Goal: Check status

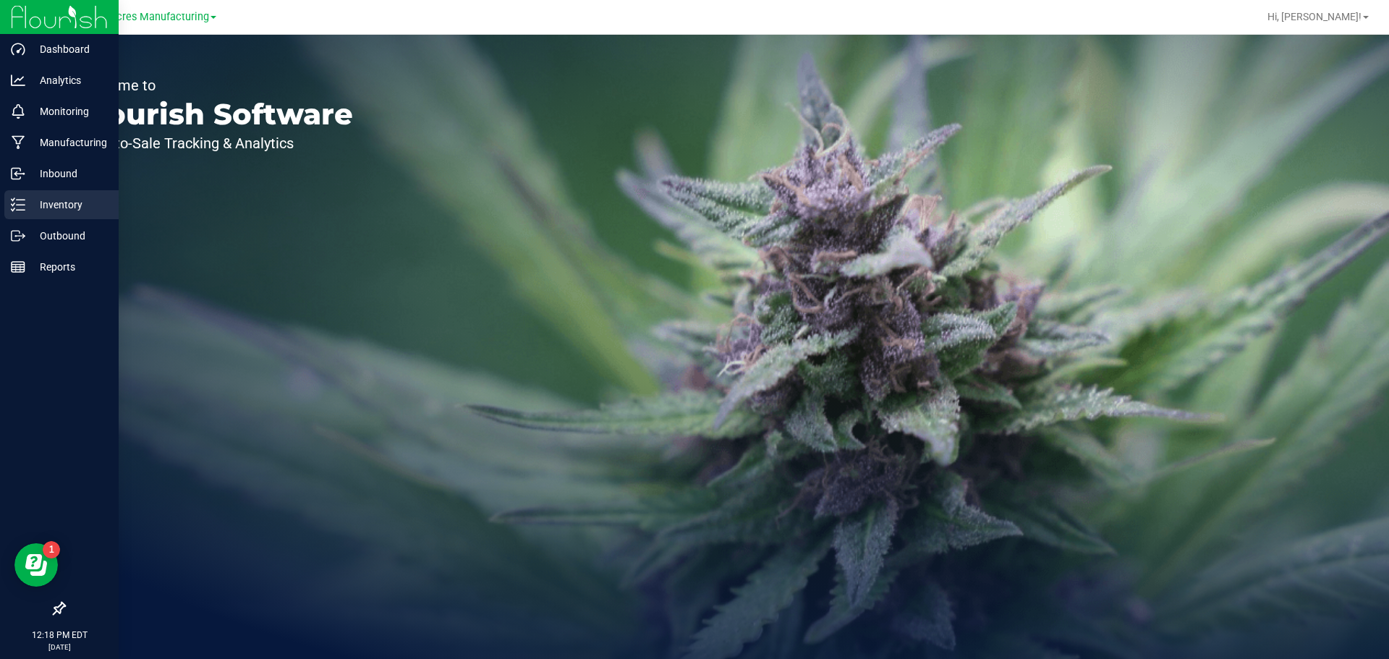
click at [12, 213] on div "Inventory" at bounding box center [61, 204] width 114 height 29
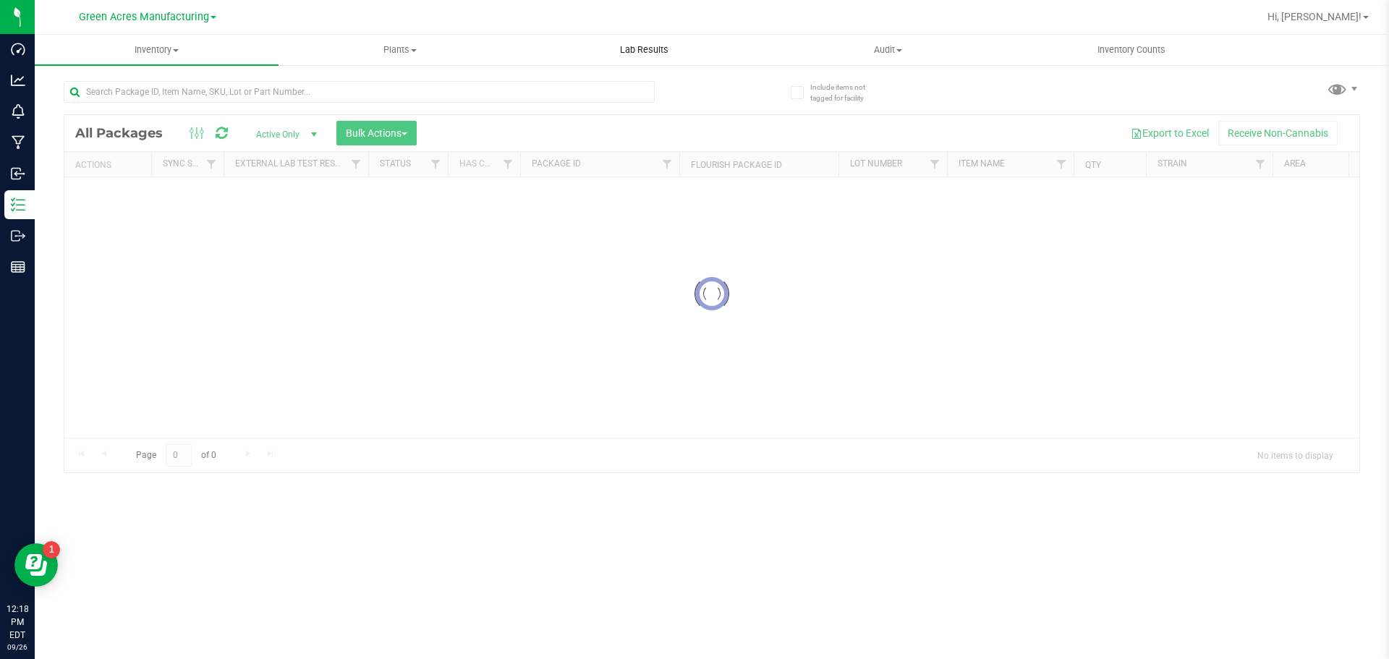
click at [673, 36] on uib-tab-heading "Lab Results" at bounding box center [644, 49] width 242 height 29
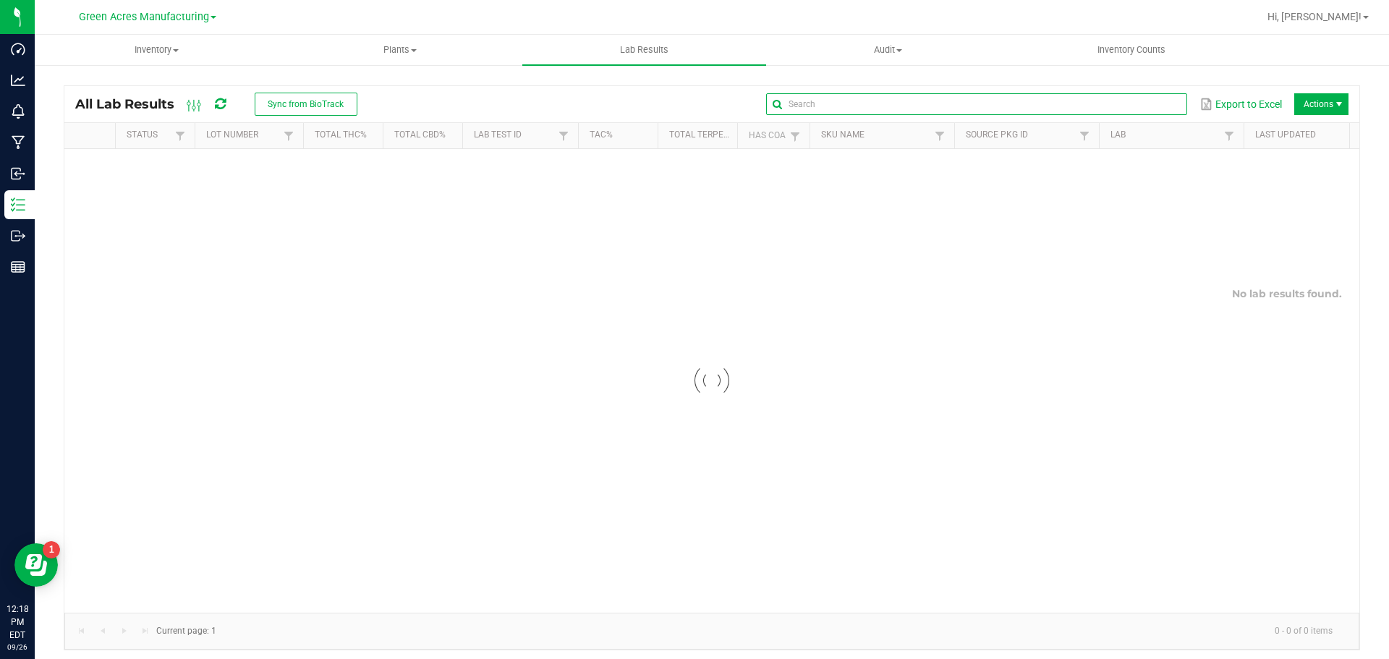
click at [1148, 101] on input "text" at bounding box center [976, 104] width 420 height 22
paste input "WX-SEP25PBS01-0917"
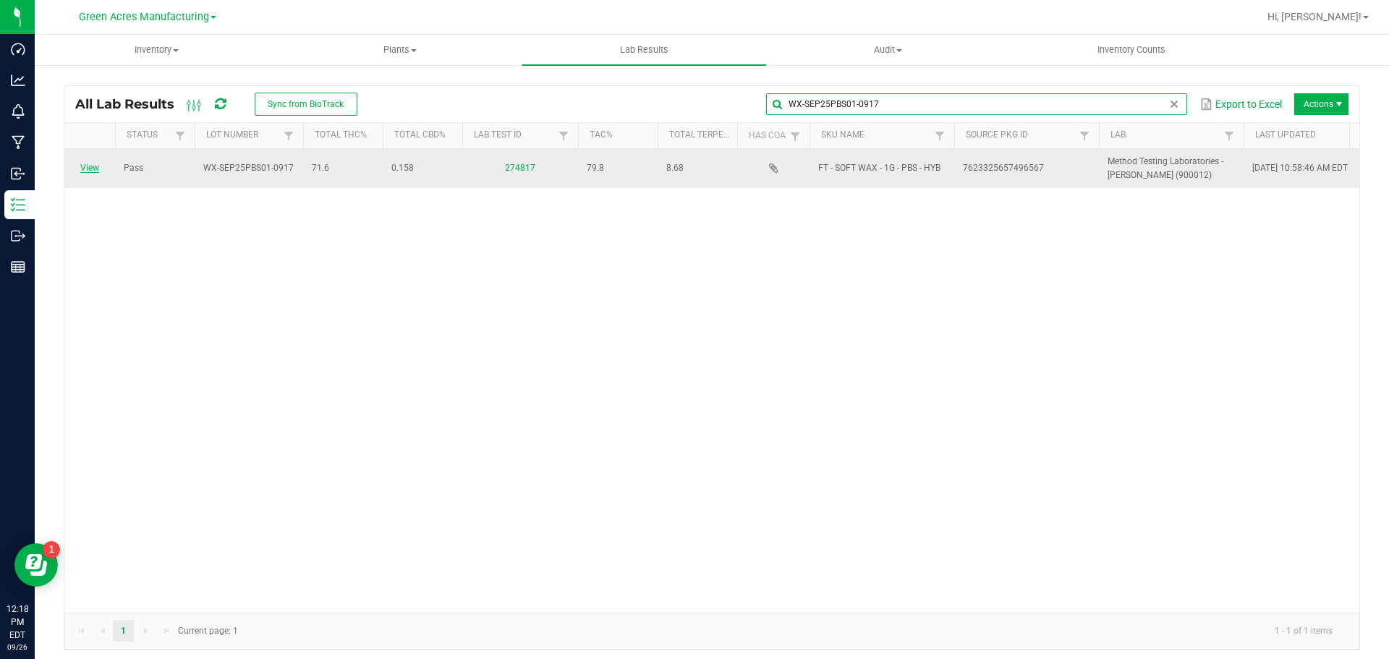
type input "WX-SEP25PBS01-0917"
click at [88, 169] on link "View" at bounding box center [89, 168] width 19 height 10
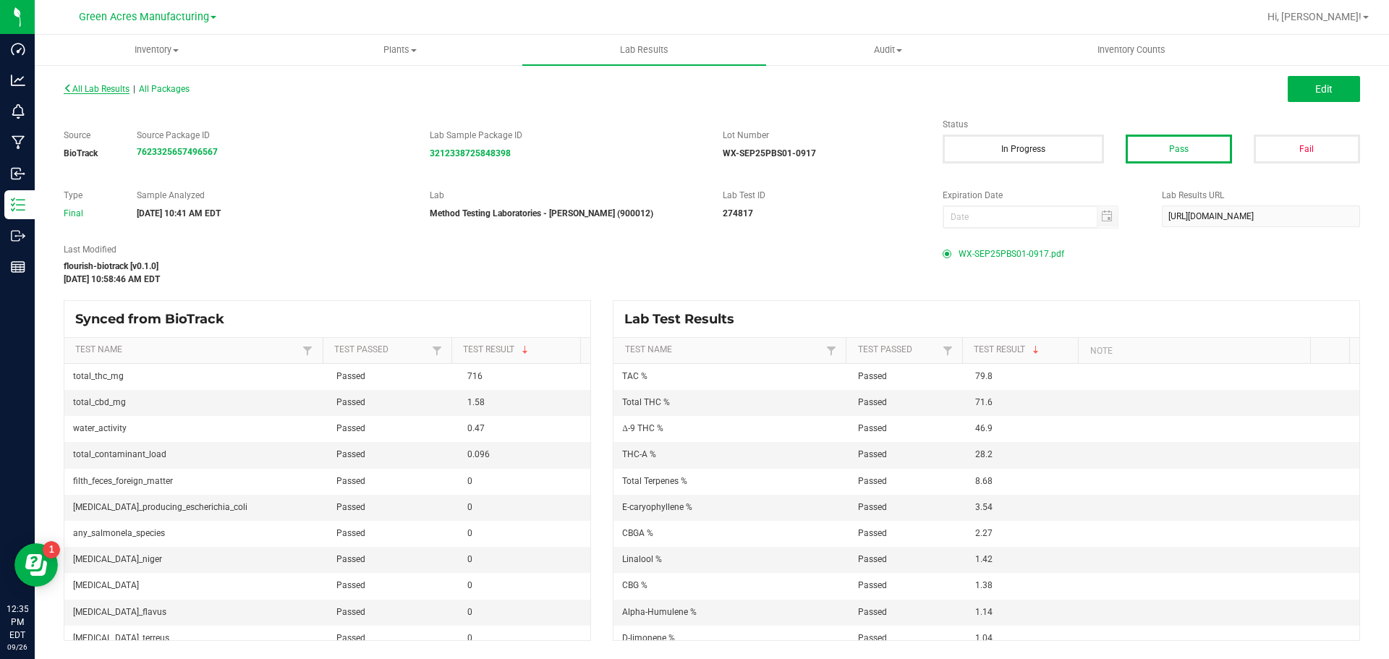
click at [108, 88] on span "All Lab Results" at bounding box center [97, 89] width 66 height 10
